Goal: Task Accomplishment & Management: Complete application form

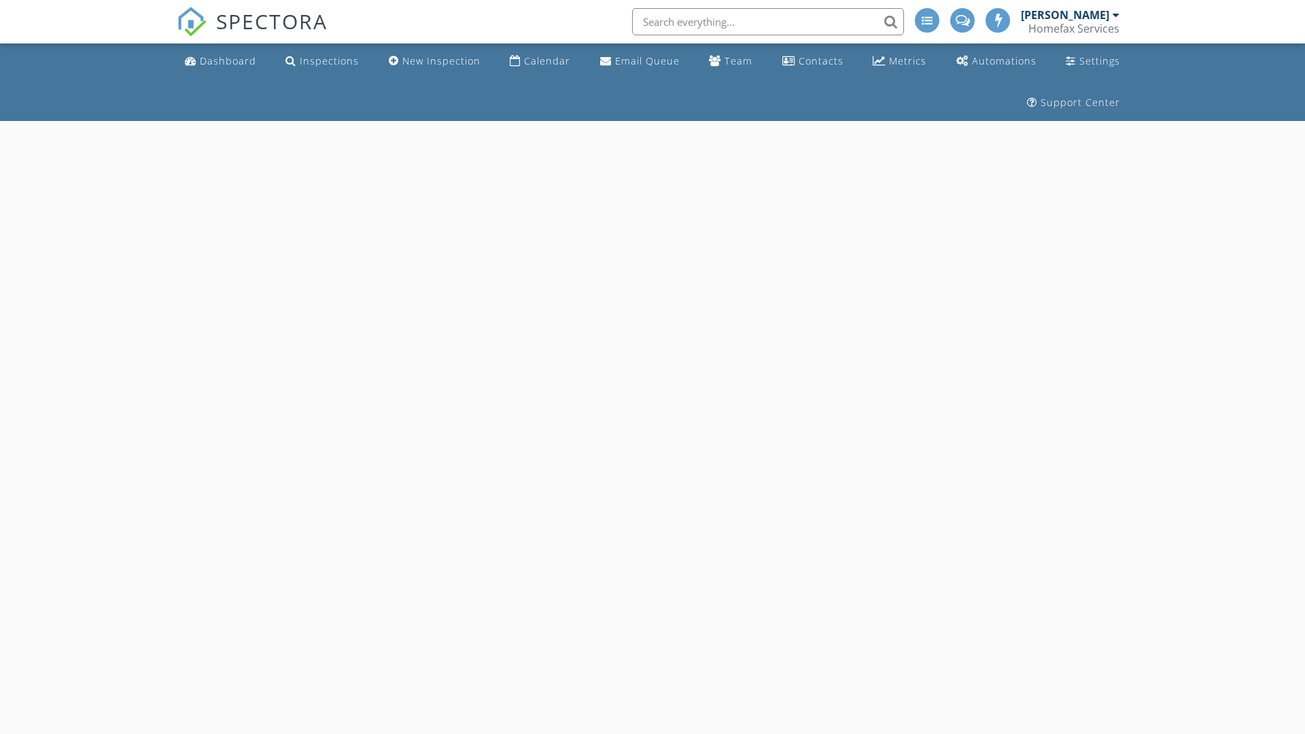
select select "8"
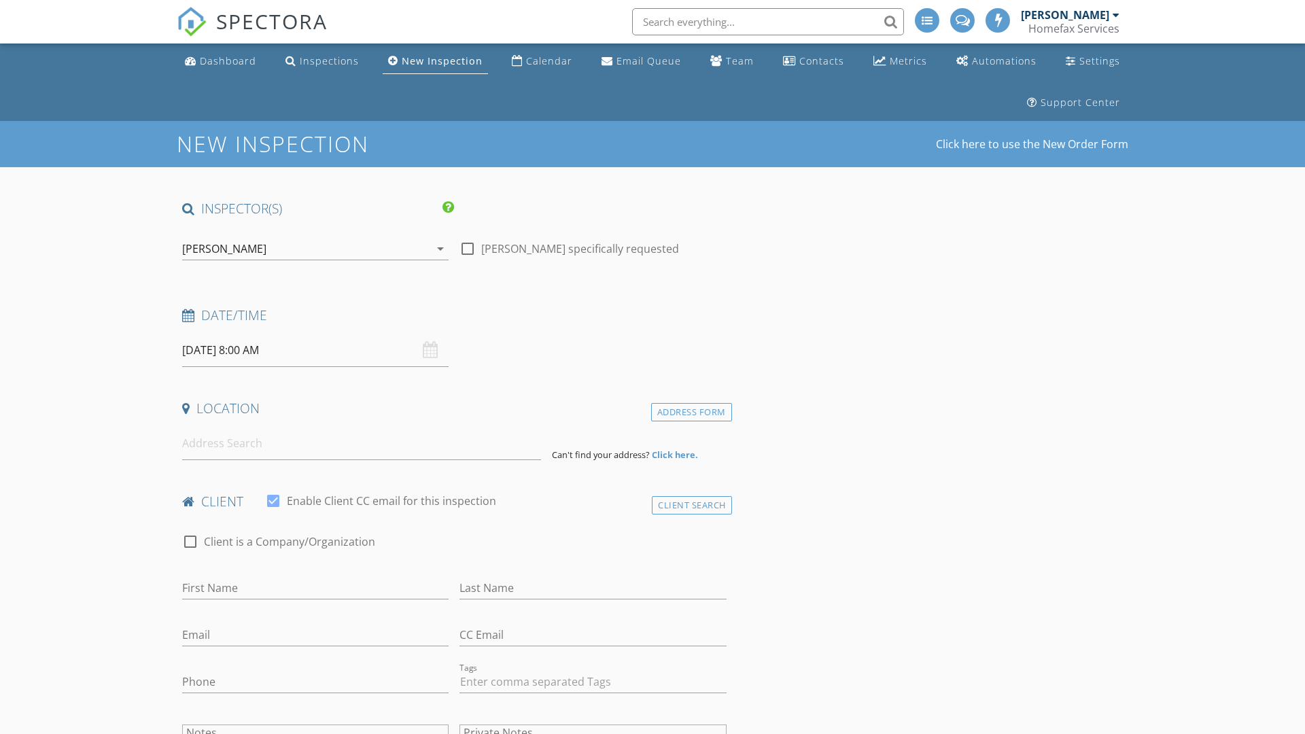
click at [315, 350] on input "09/29/2025 8:00 AM" at bounding box center [315, 350] width 266 height 33
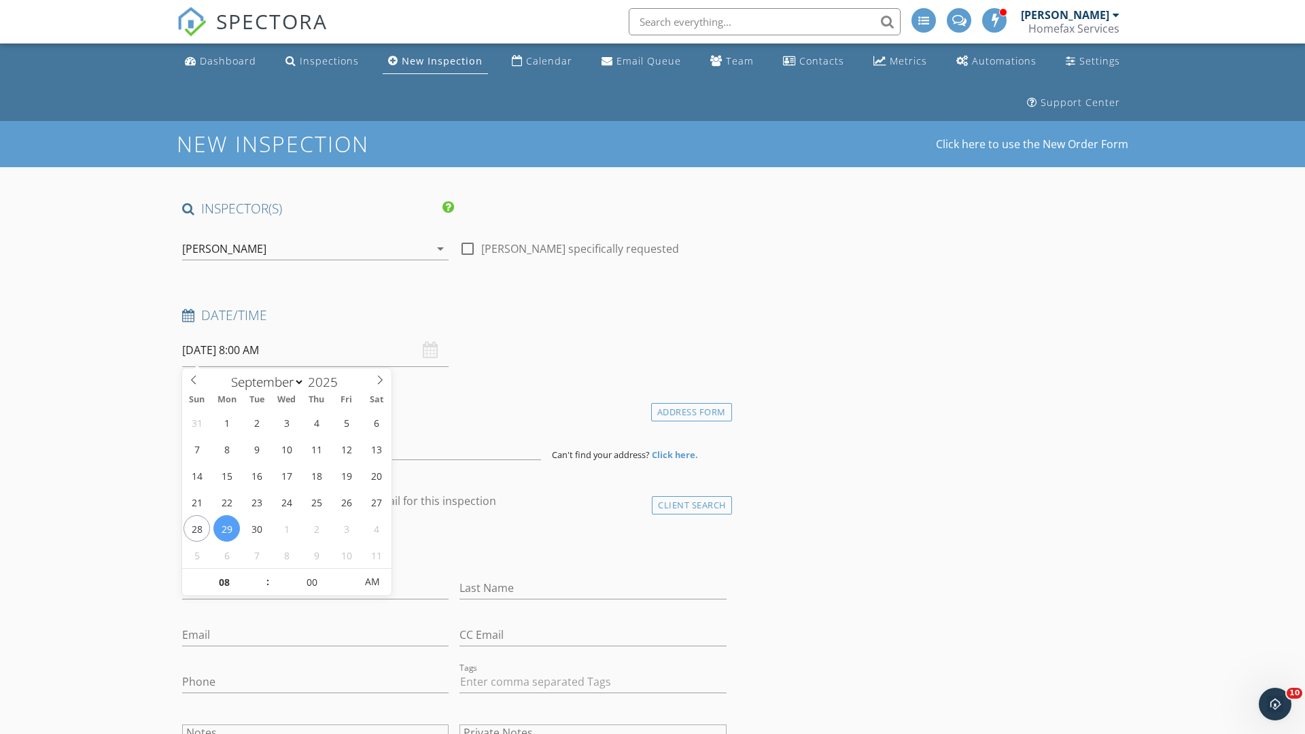
click at [328, 381] on input "2025" at bounding box center [326, 382] width 45 height 18
type input "2025"
click at [224, 582] on input "08" at bounding box center [224, 582] width 84 height 27
click at [311, 581] on input "00" at bounding box center [312, 581] width 84 height 27
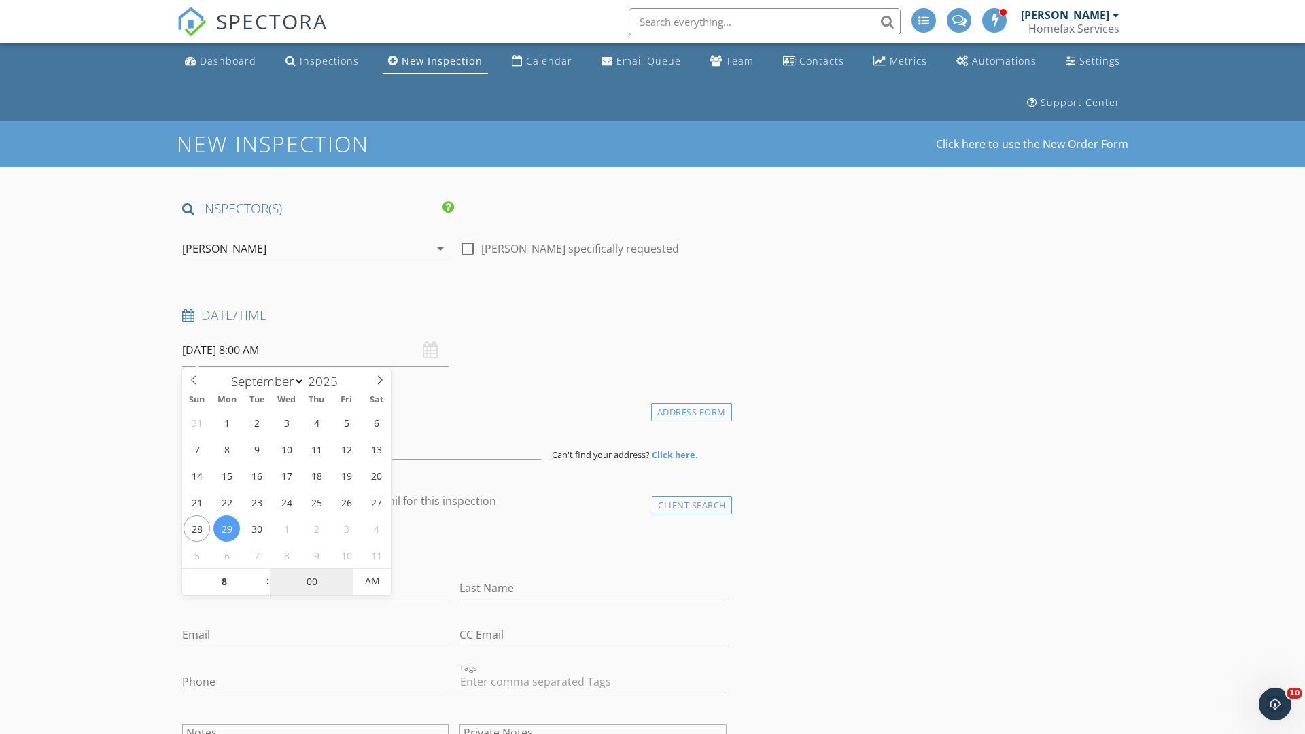
type input "08"
type input "00"
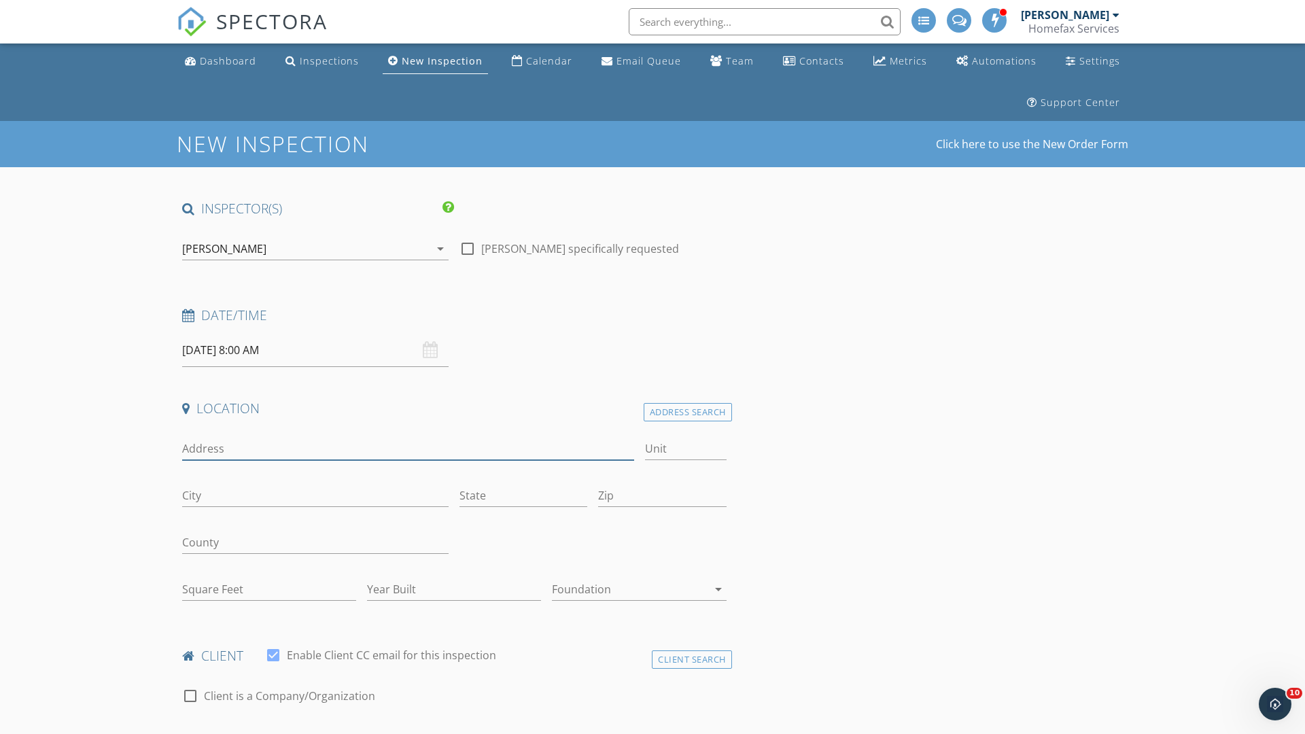
click at [408, 448] on input "Address" at bounding box center [408, 449] width 452 height 22
type input "[STREET_ADDRESS]"
click at [685, 448] on input "Unit" at bounding box center [686, 449] width 82 height 22
click at [315, 495] on input "City" at bounding box center [315, 495] width 266 height 22
type input "[GEOGRAPHIC_DATA]"
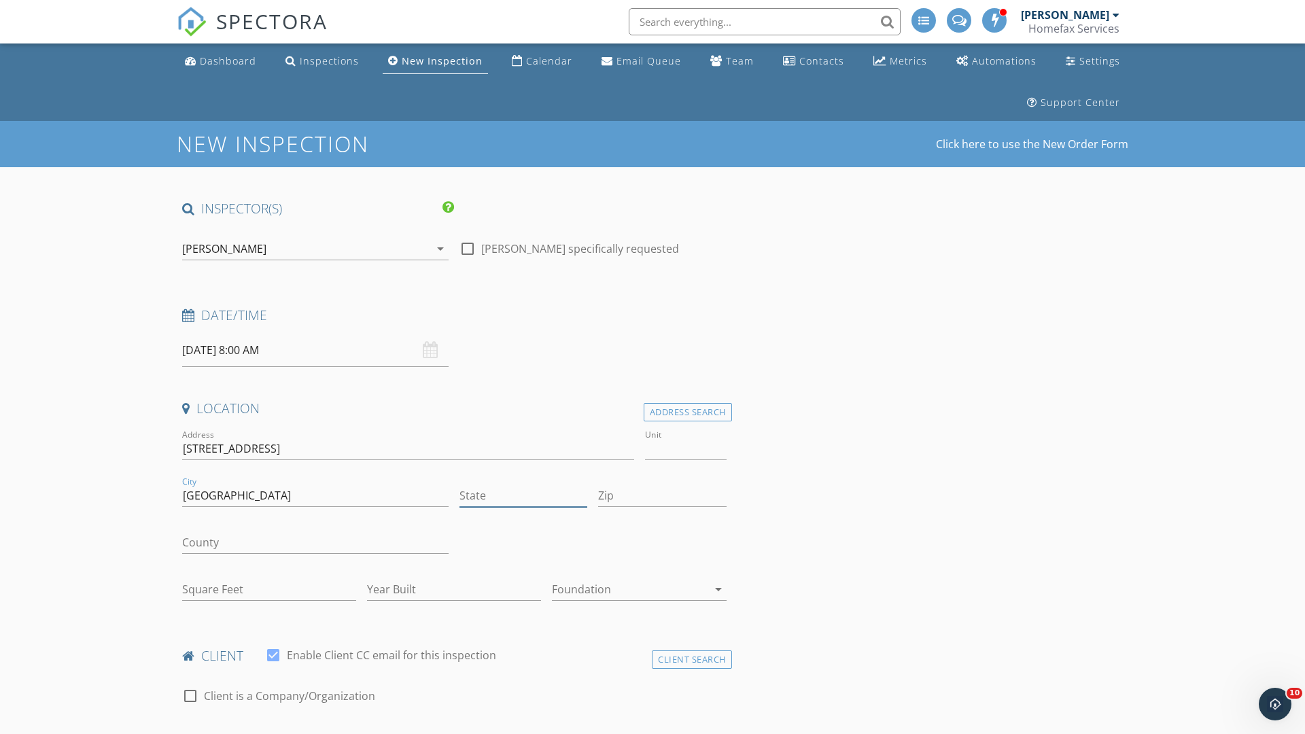
click at [523, 495] on input "State" at bounding box center [523, 495] width 128 height 22
type input "MN"
click at [662, 495] on input "Zip" at bounding box center [662, 495] width 128 height 22
type input "55406"
click at [315, 731] on input "First Name" at bounding box center [315, 742] width 266 height 22
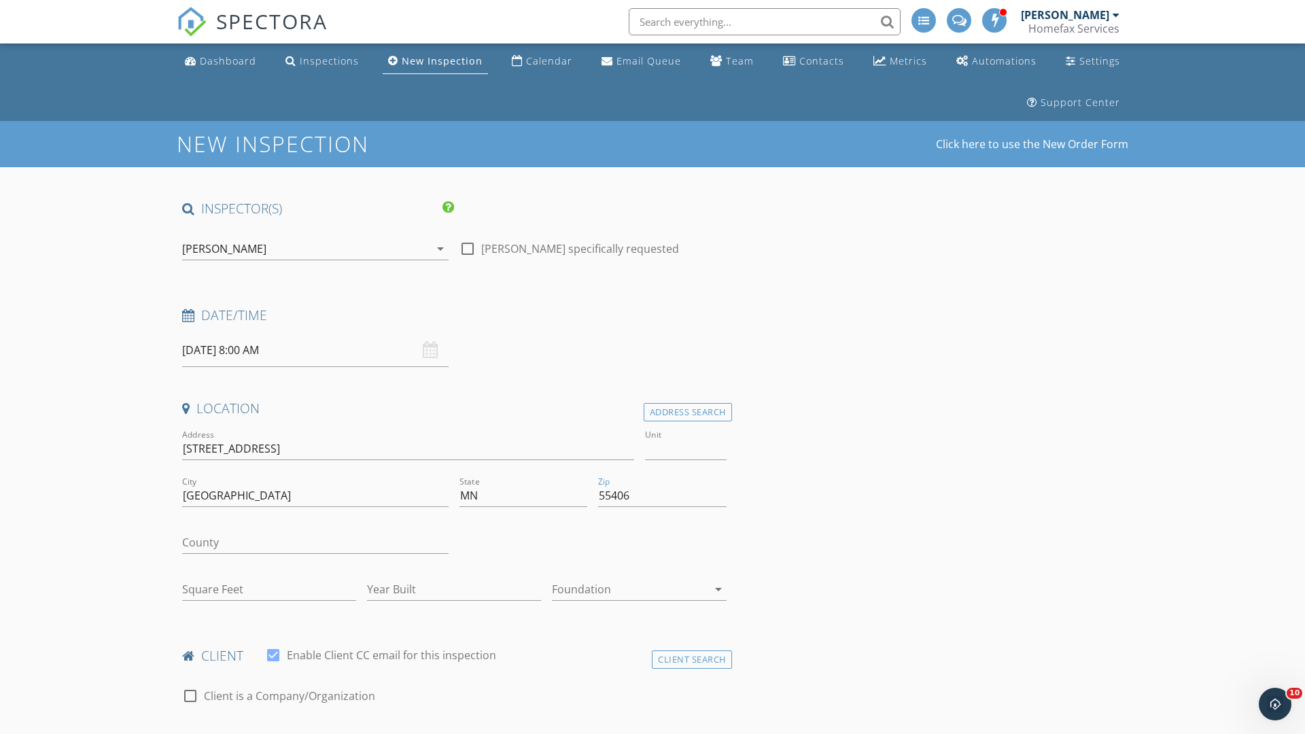
scroll to position [20, 0]
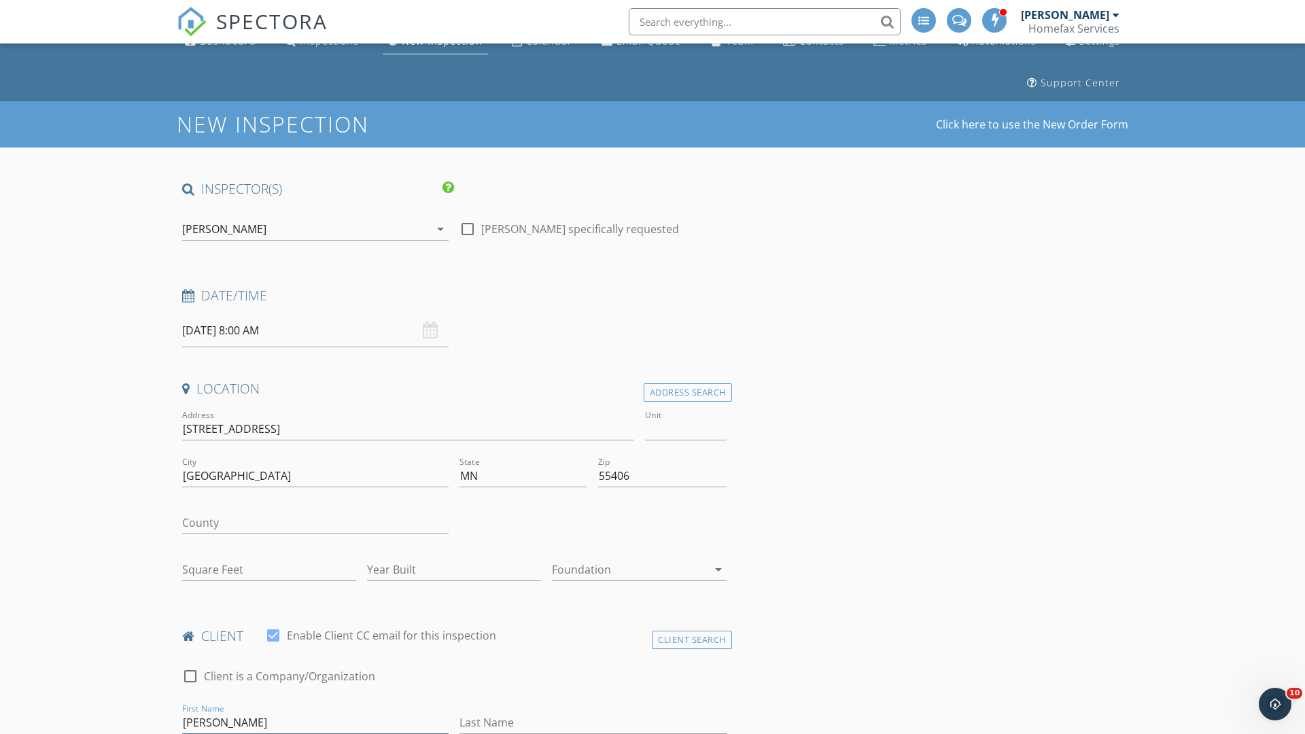
type input "[PERSON_NAME]"
click at [593, 722] on input "Last Name" at bounding box center [592, 722] width 266 height 22
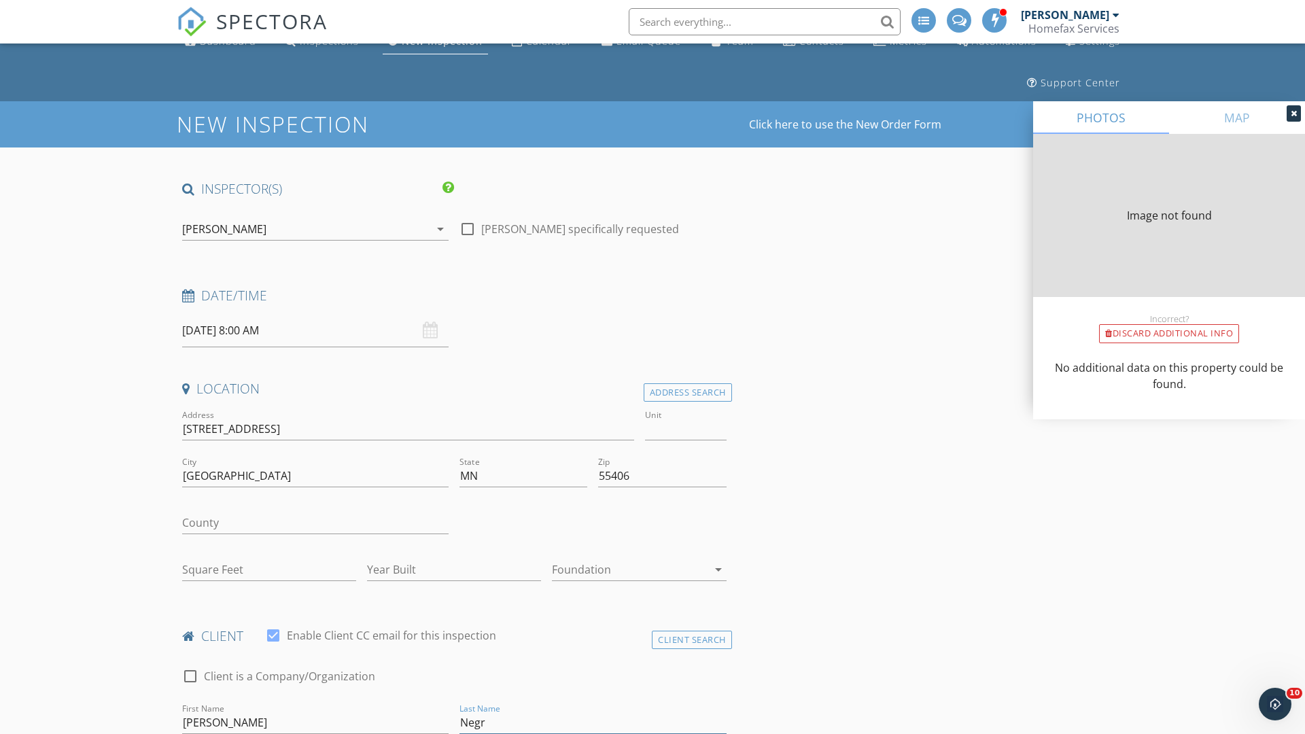
type input "Negro"
type input "824"
type input "1921"
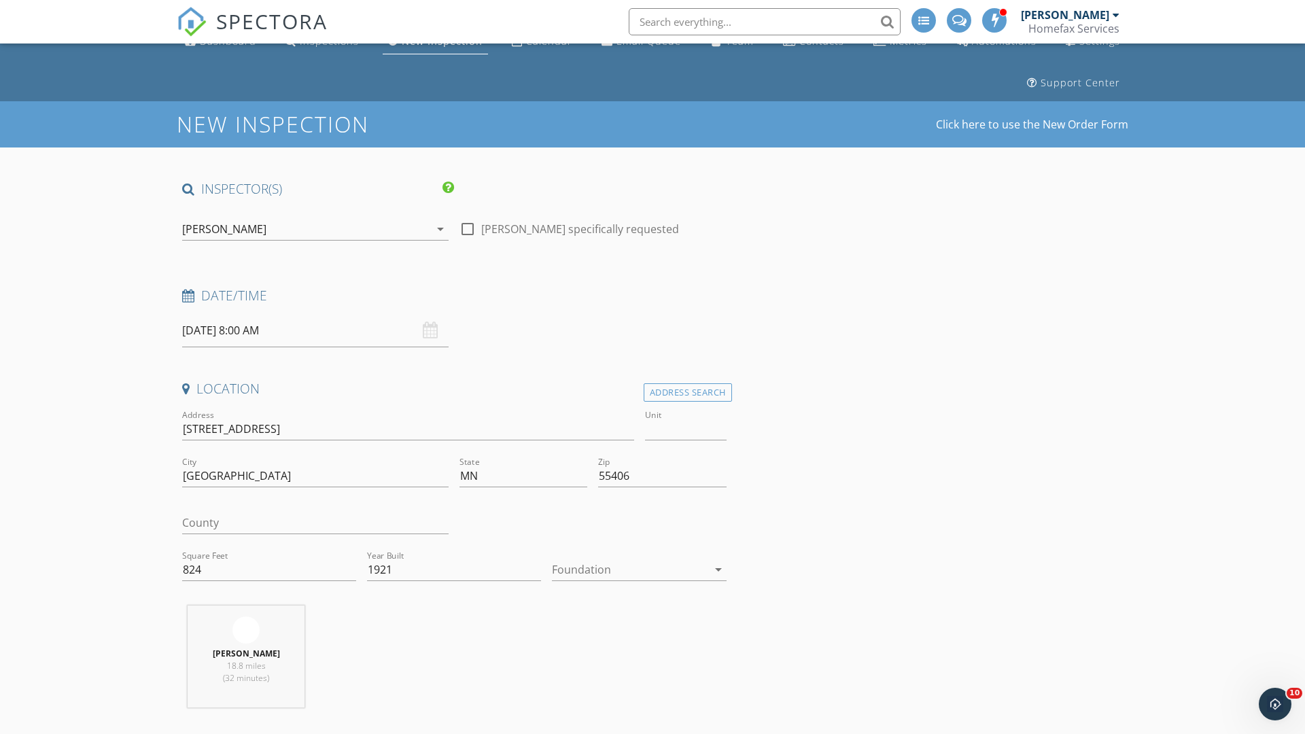
type input "Negro"
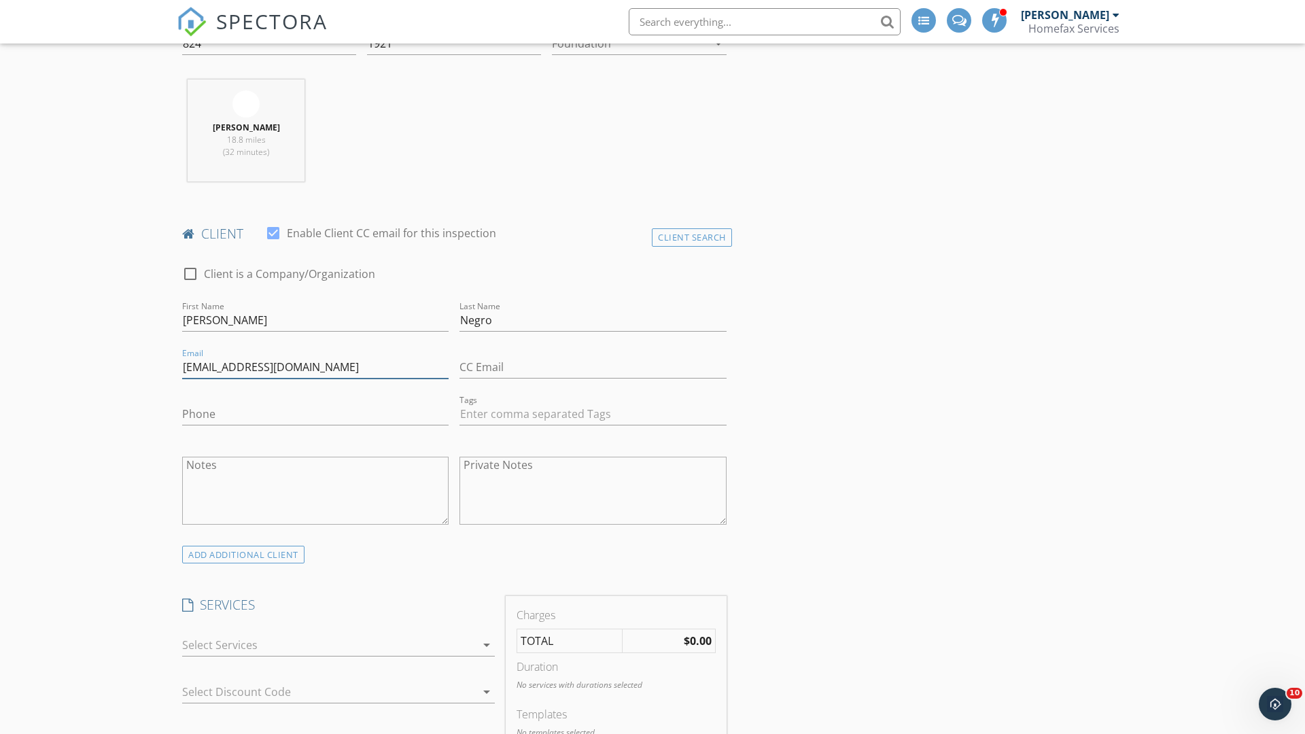
type input "[EMAIL_ADDRESS][DOMAIN_NAME]"
click at [315, 414] on input "Phone" at bounding box center [315, 414] width 266 height 22
type input "[PHONE_NUMBER]"
click at [329, 645] on div at bounding box center [329, 645] width 294 height 22
click at [353, 650] on div "General Home Inspection" at bounding box center [353, 650] width 261 height 27
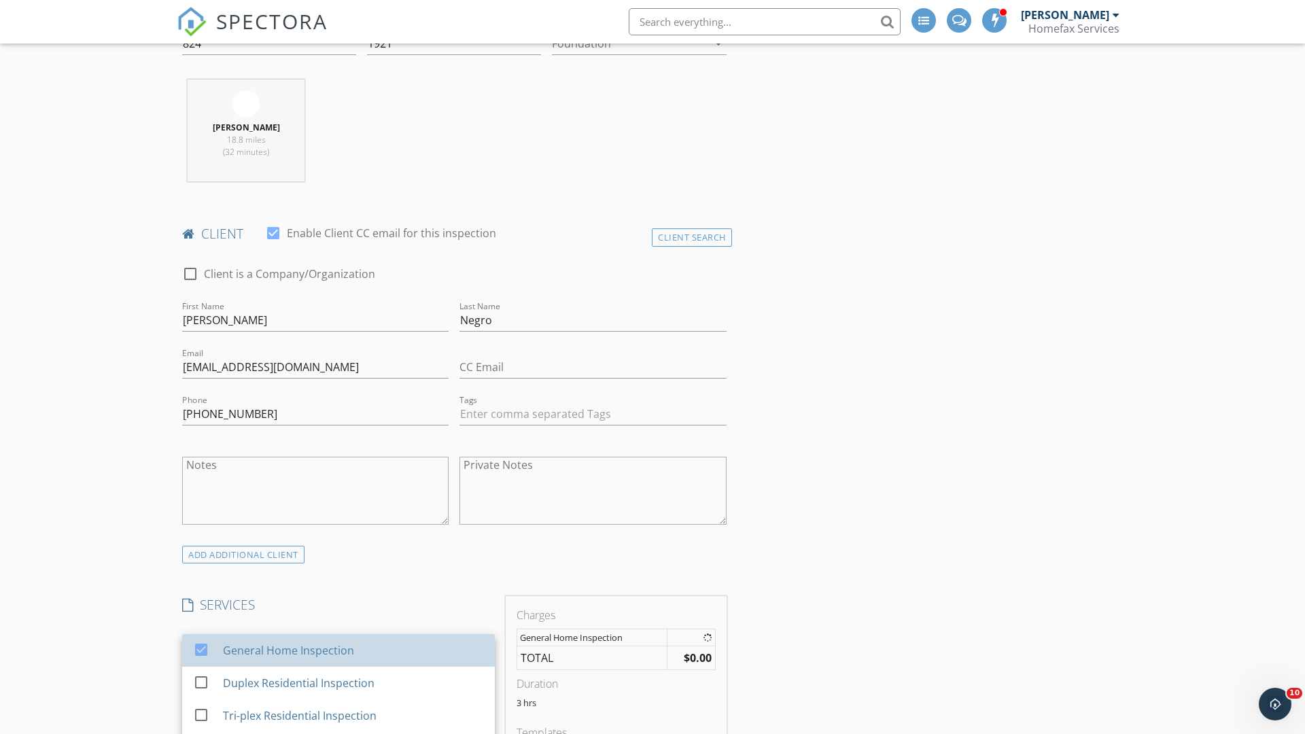
checkbox input "false"
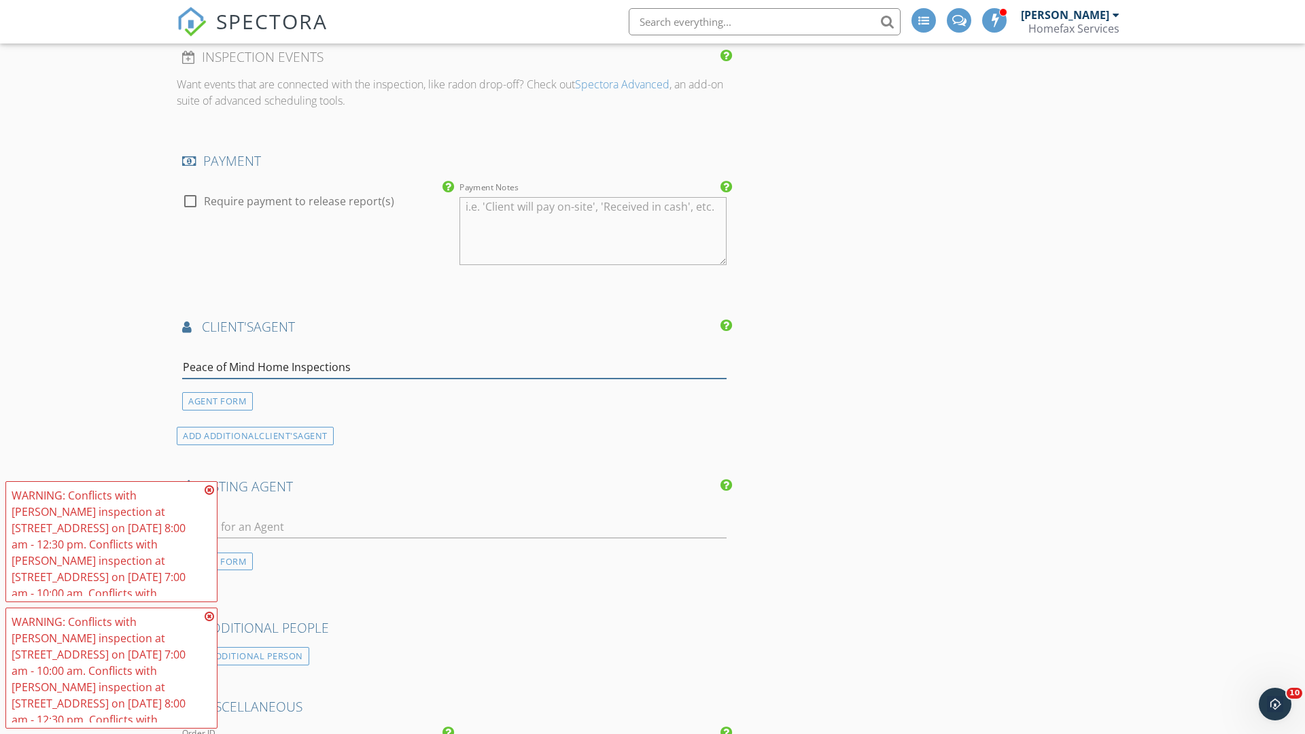
type input "Peace of Mind Home Inspections*"
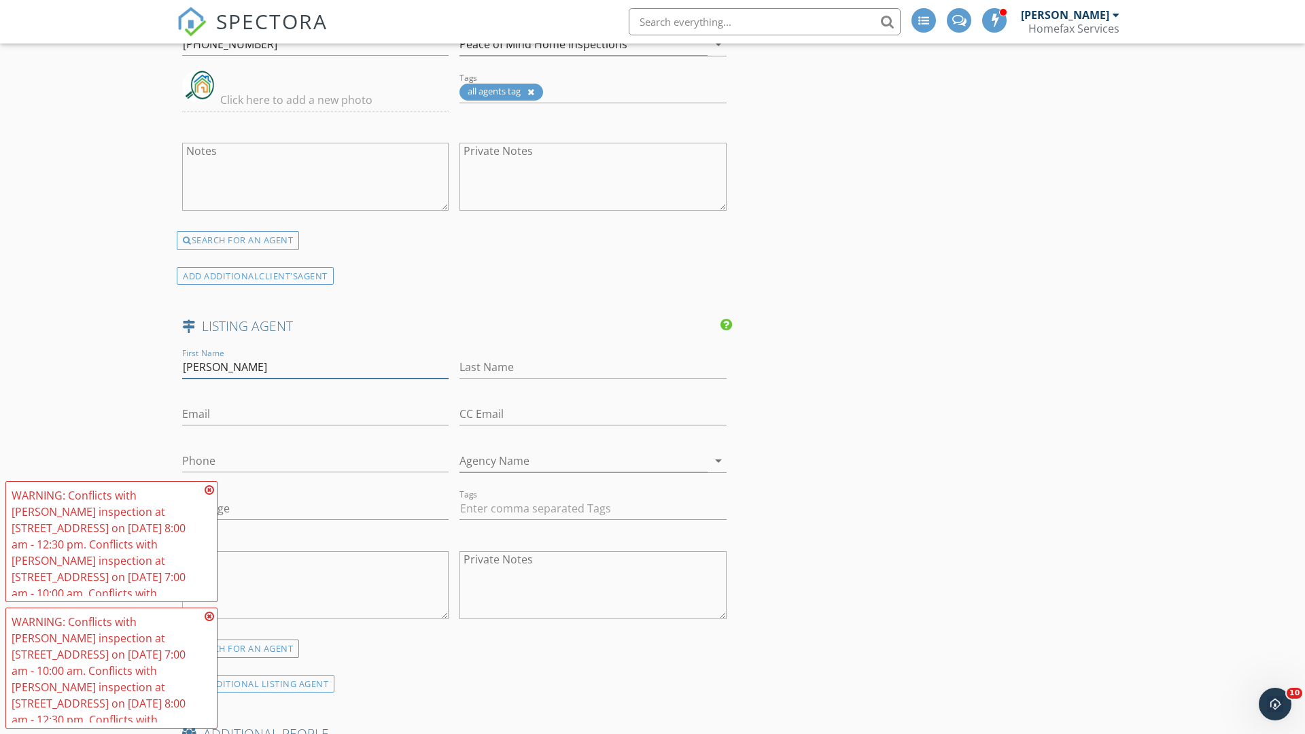
type input "Georgianna"
click at [593, 367] on input "text" at bounding box center [592, 367] width 266 height 22
type input "Gregori"
click at [315, 414] on input "text" at bounding box center [315, 414] width 266 height 22
type input "[EMAIL_ADDRESS][DOMAIN_NAME]"
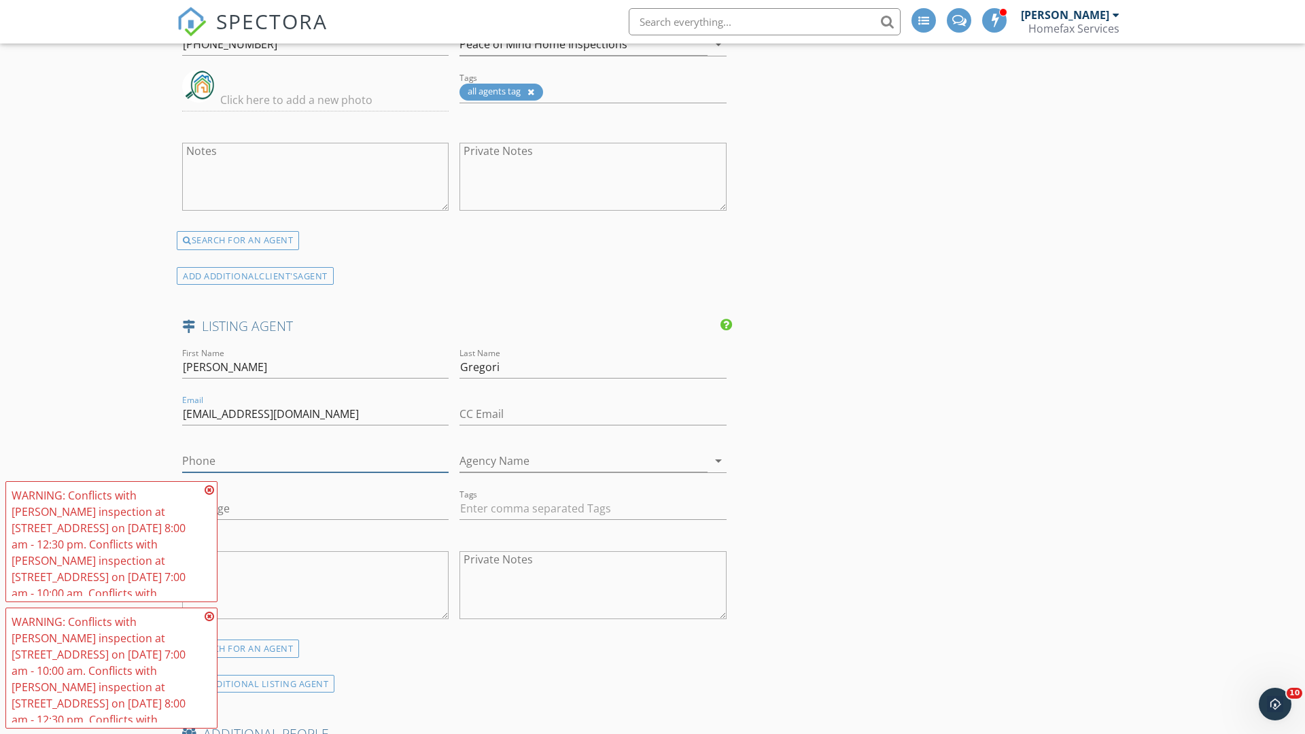
click at [315, 461] on input "text" at bounding box center [315, 461] width 266 height 22
type input "[PHONE_NUMBER]"
